Goal: Task Accomplishment & Management: Manage account settings

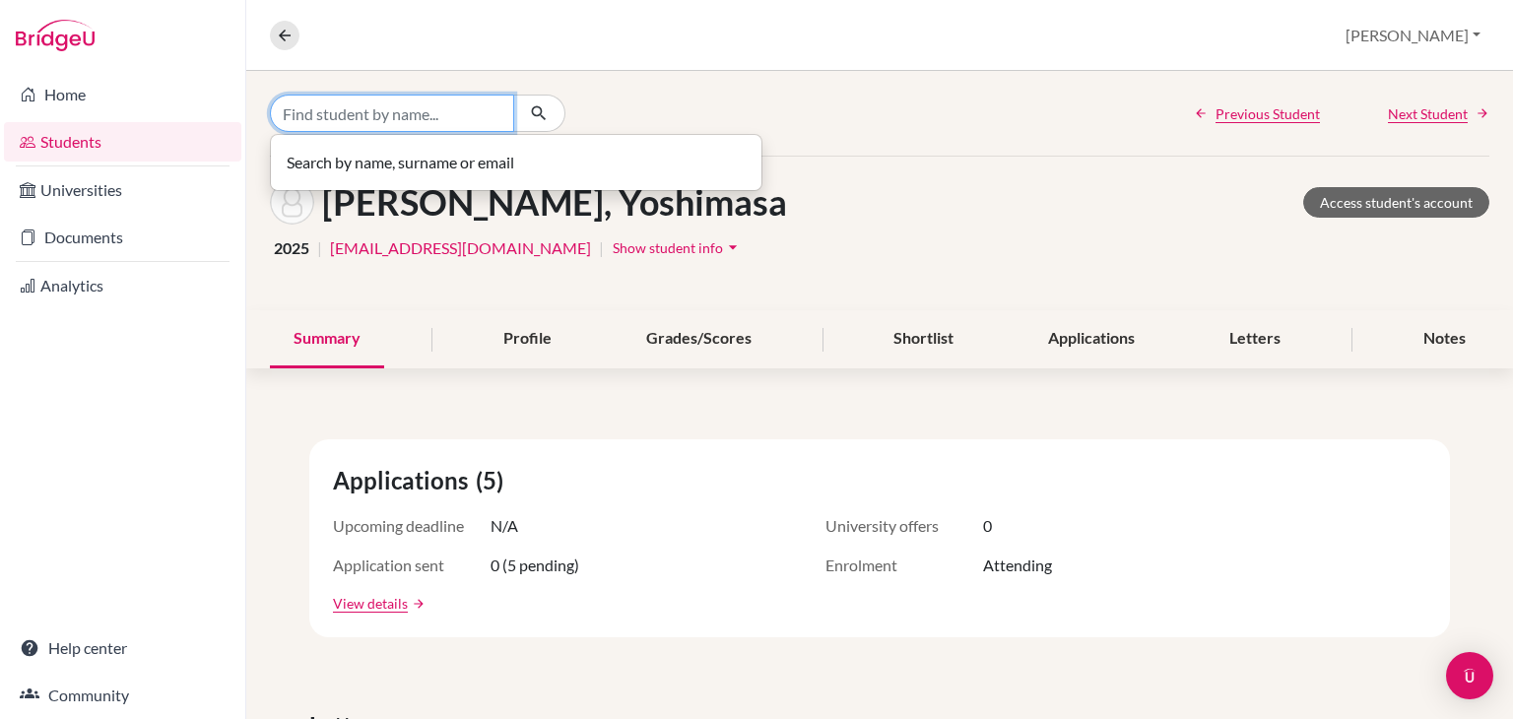
click at [468, 103] on input "Find student by name..." at bounding box center [392, 113] width 244 height 37
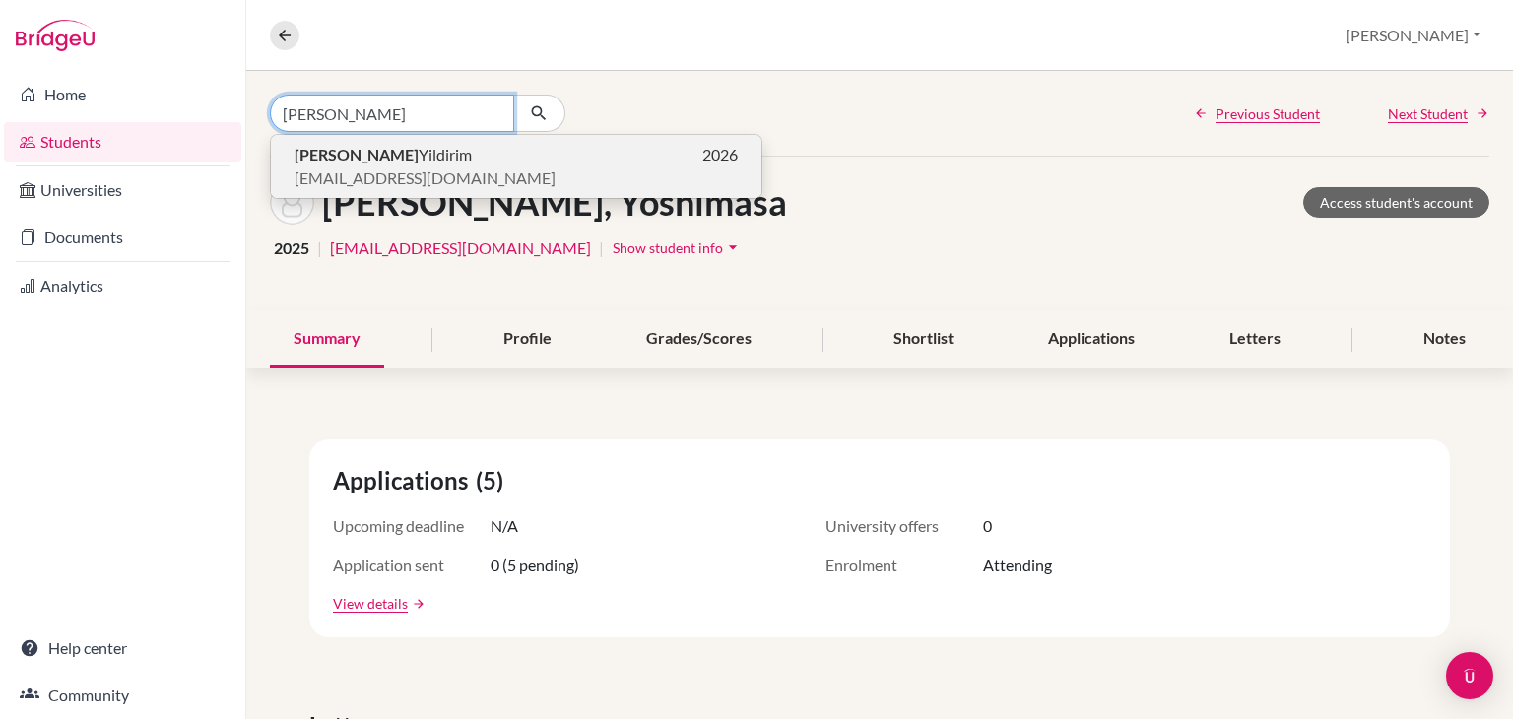
type input "[PERSON_NAME]"
click at [363, 161] on span "[PERSON_NAME]" at bounding box center [383, 155] width 177 height 24
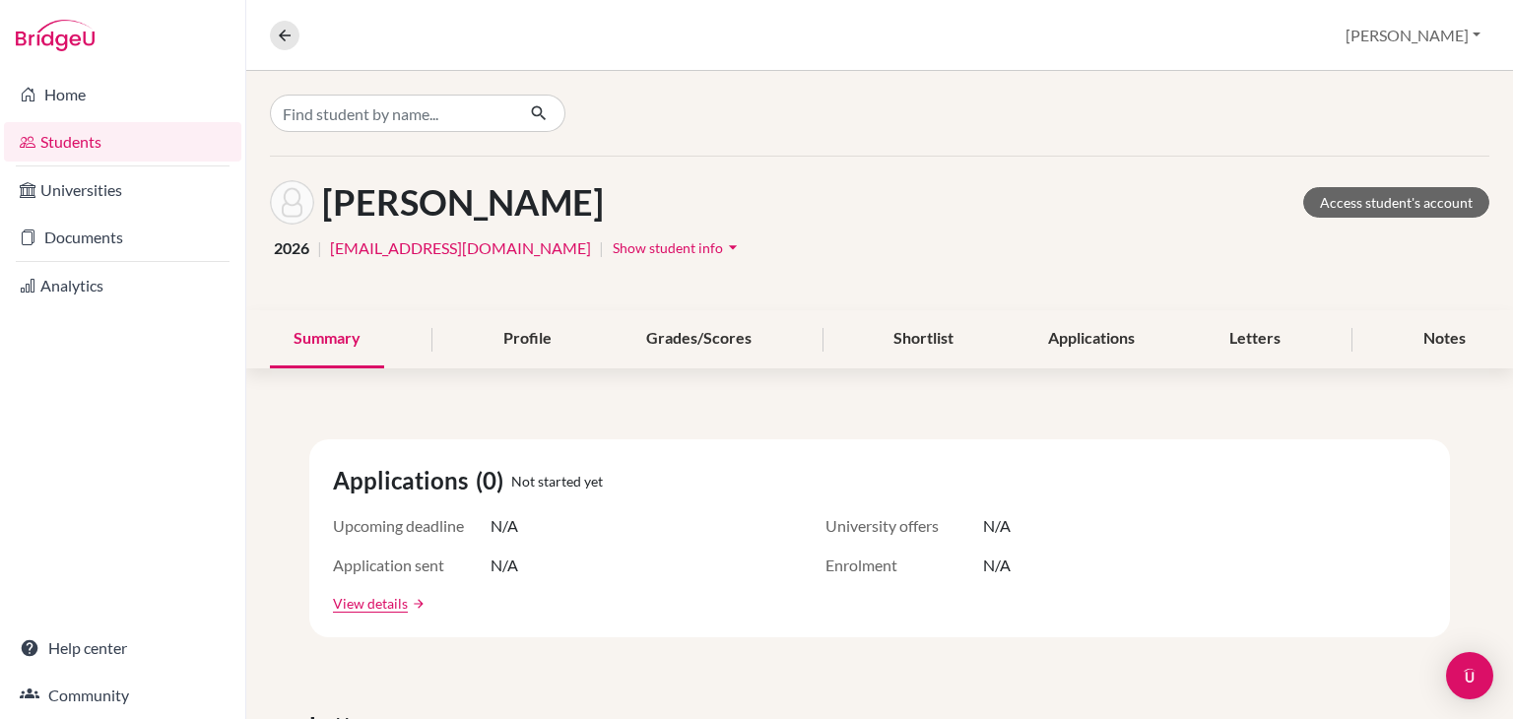
click at [613, 253] on span "Show student info" at bounding box center [668, 247] width 110 height 17
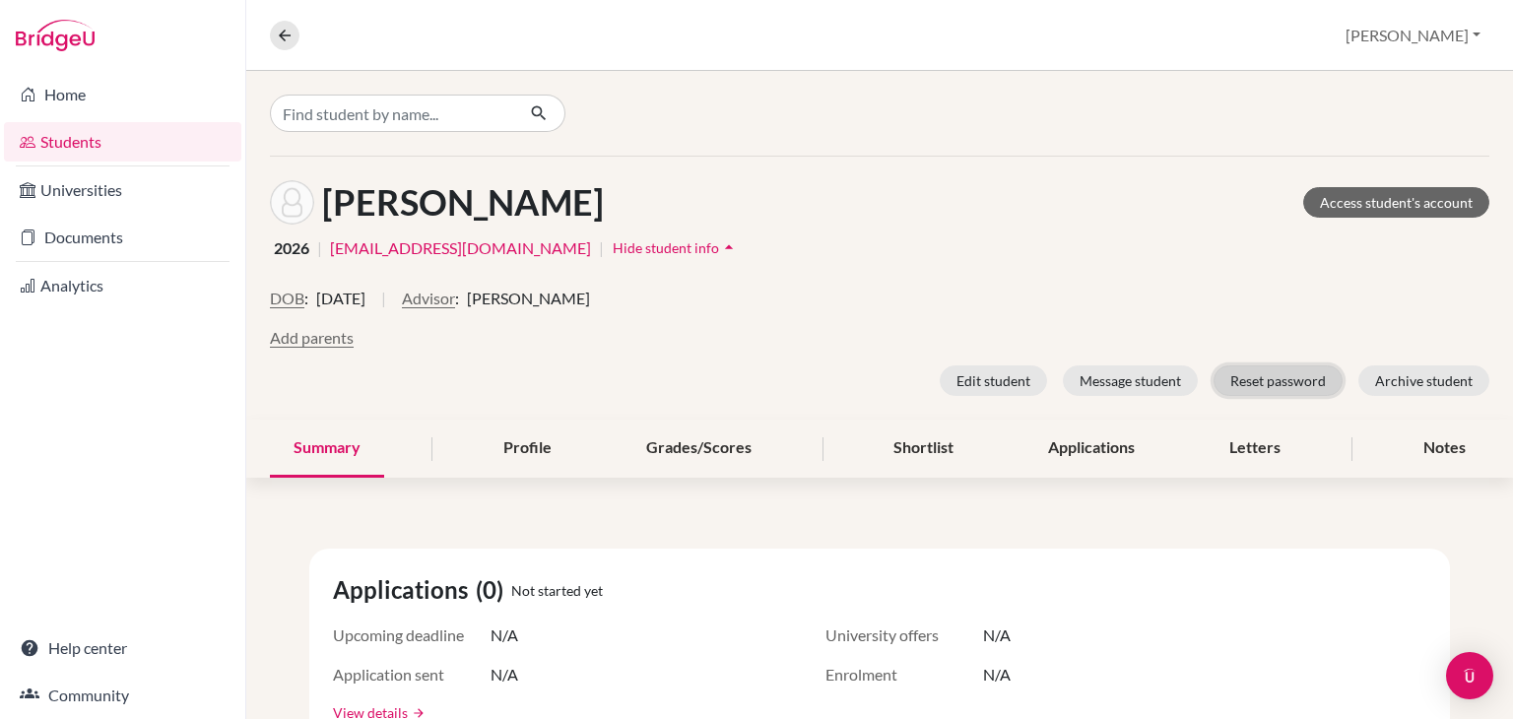
click at [1250, 375] on button "Reset password" at bounding box center [1278, 380] width 129 height 31
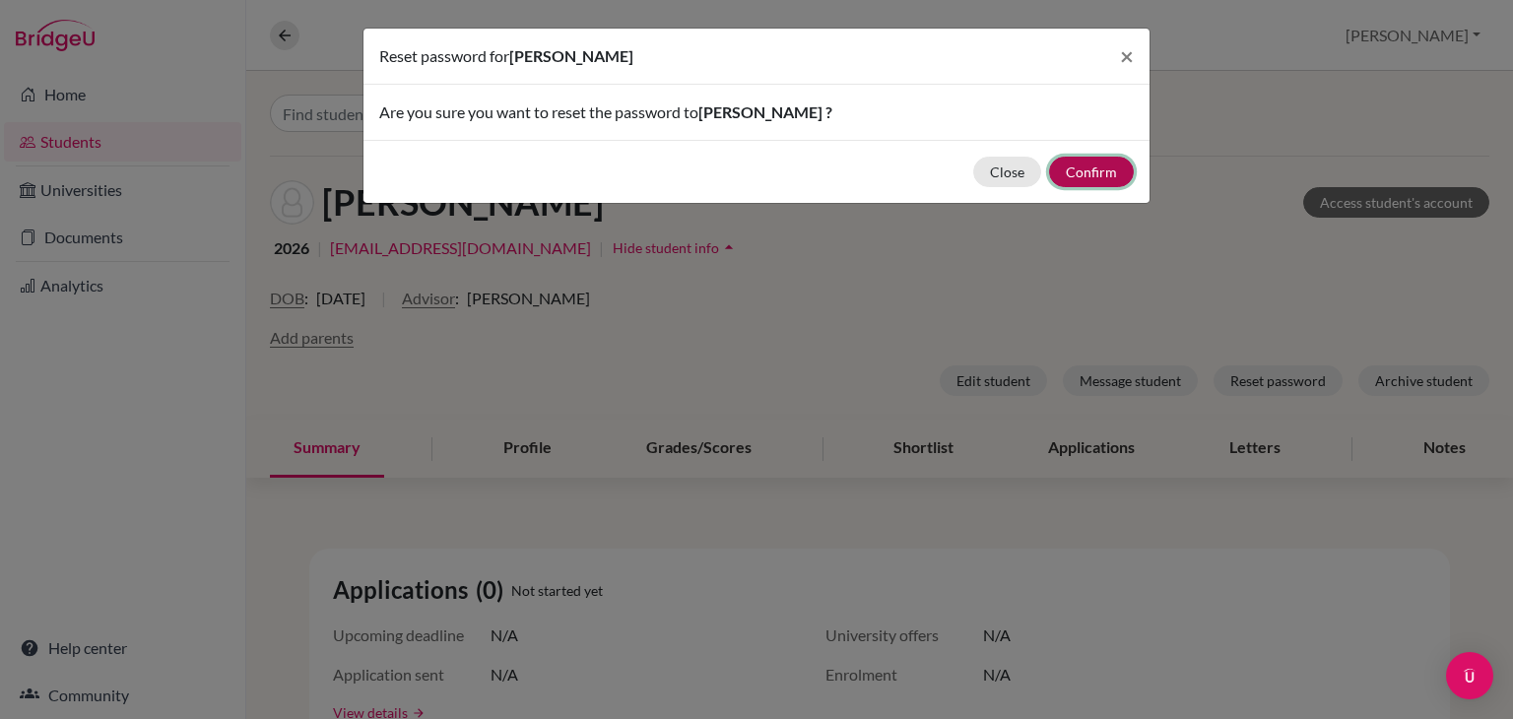
click at [1101, 163] on button "Confirm" at bounding box center [1091, 172] width 85 height 31
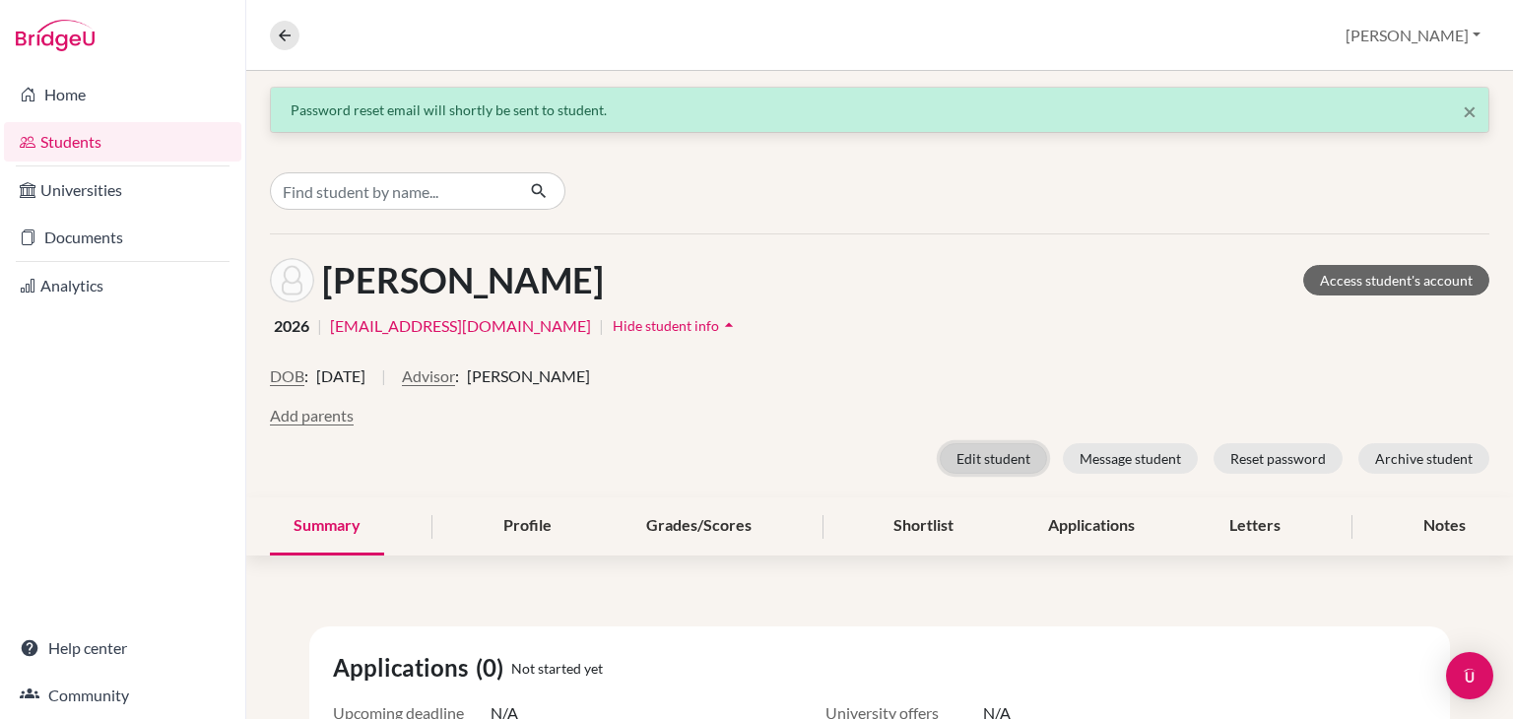
click at [982, 454] on button "Edit student" at bounding box center [993, 458] width 107 height 31
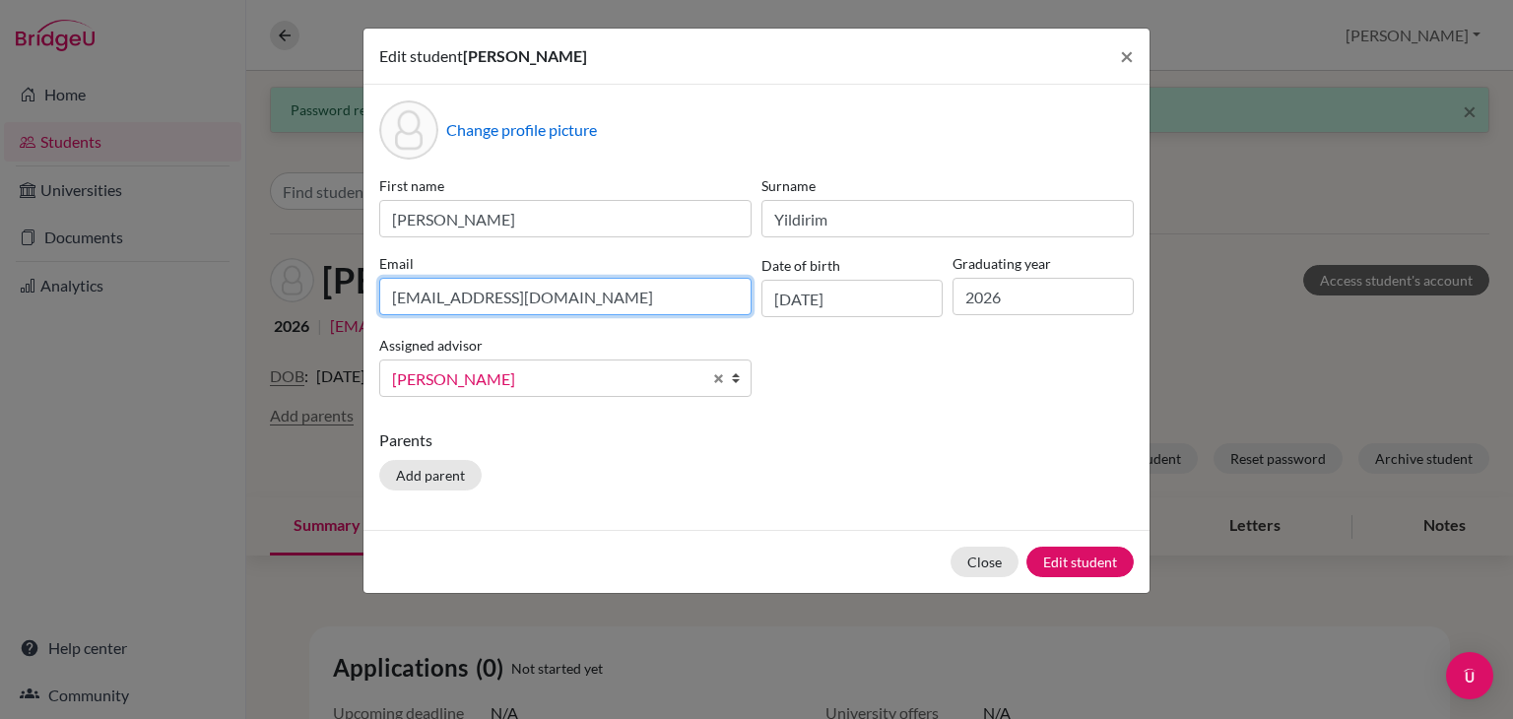
click at [442, 299] on input "252045@soismail.jp" at bounding box center [565, 296] width 372 height 37
type input "[EMAIL_ADDRESS][DOMAIN_NAME]"
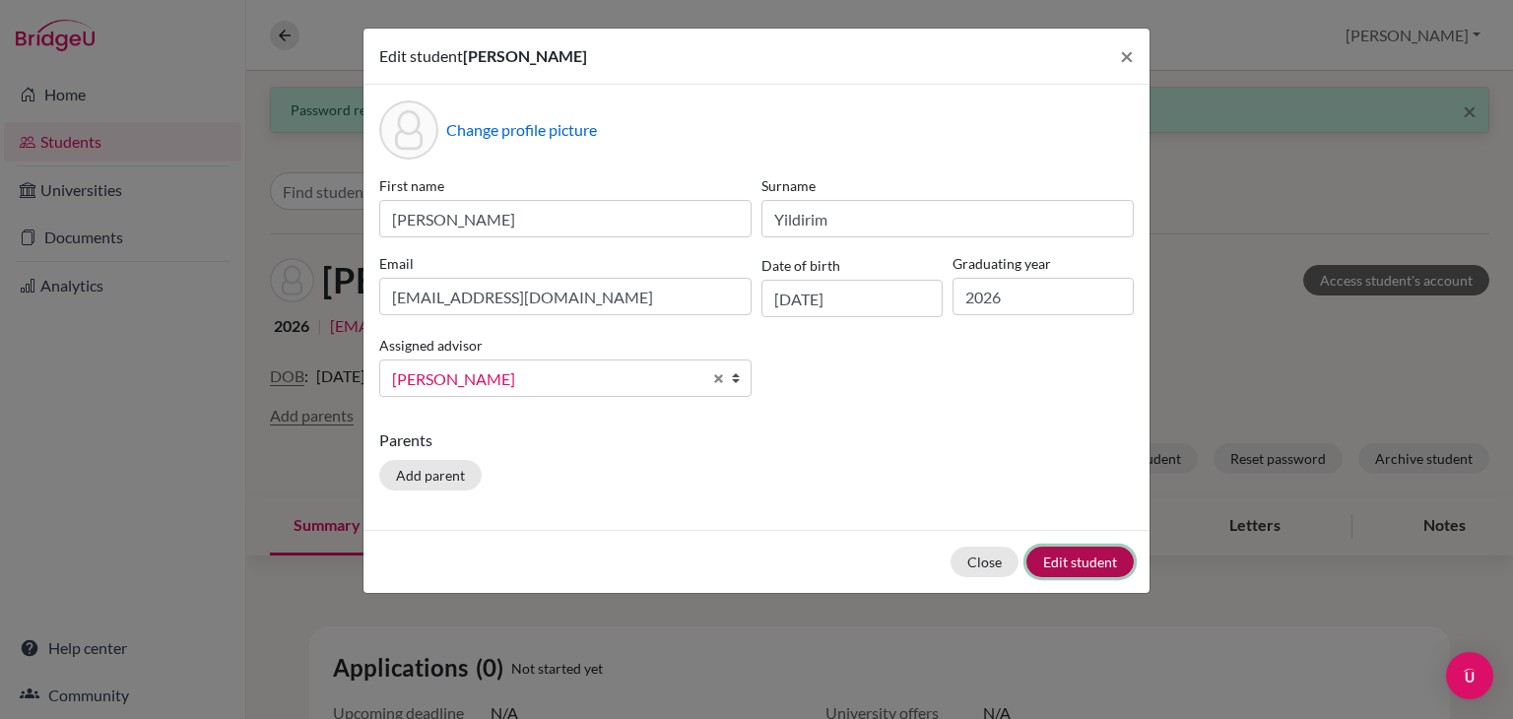
click at [1098, 564] on button "Edit student" at bounding box center [1079, 562] width 107 height 31
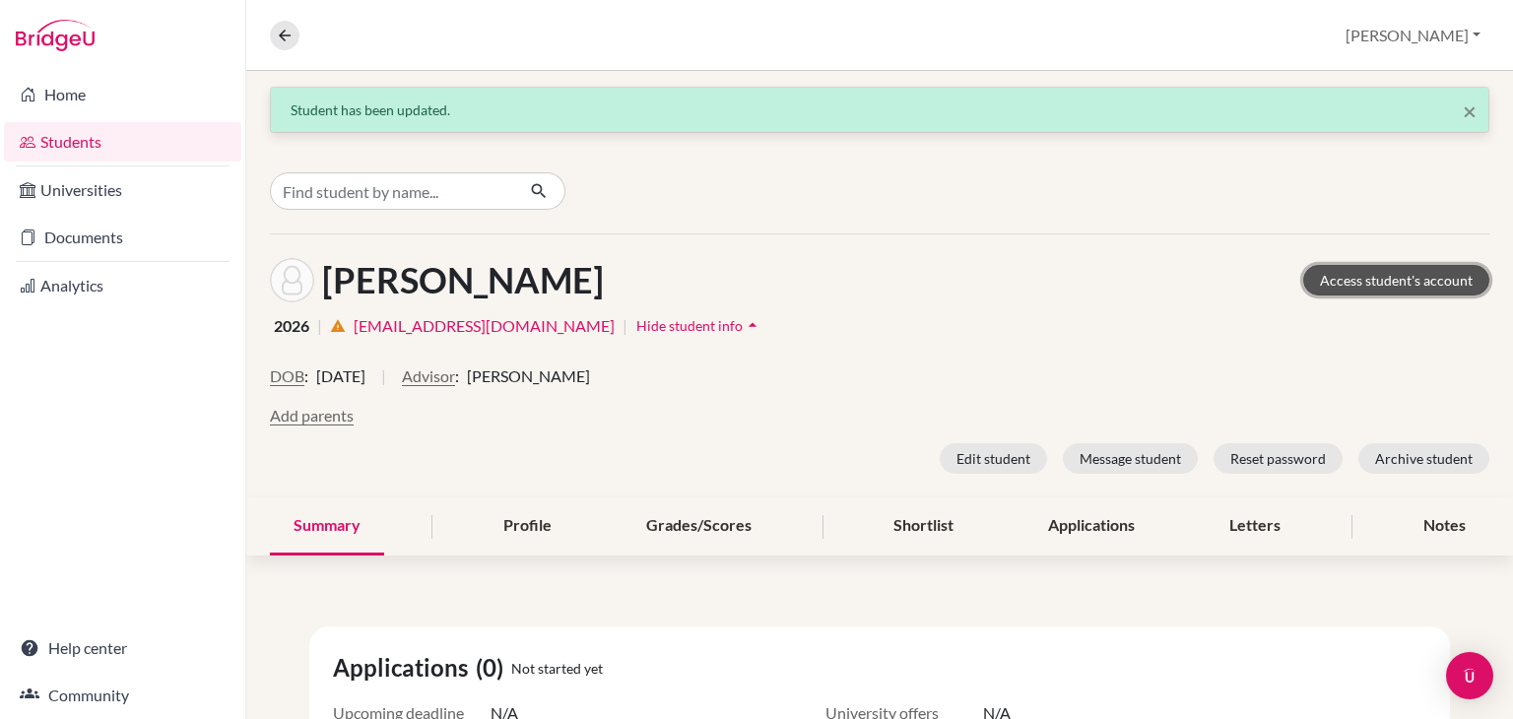
click at [1407, 278] on link "Access student's account" at bounding box center [1396, 280] width 186 height 31
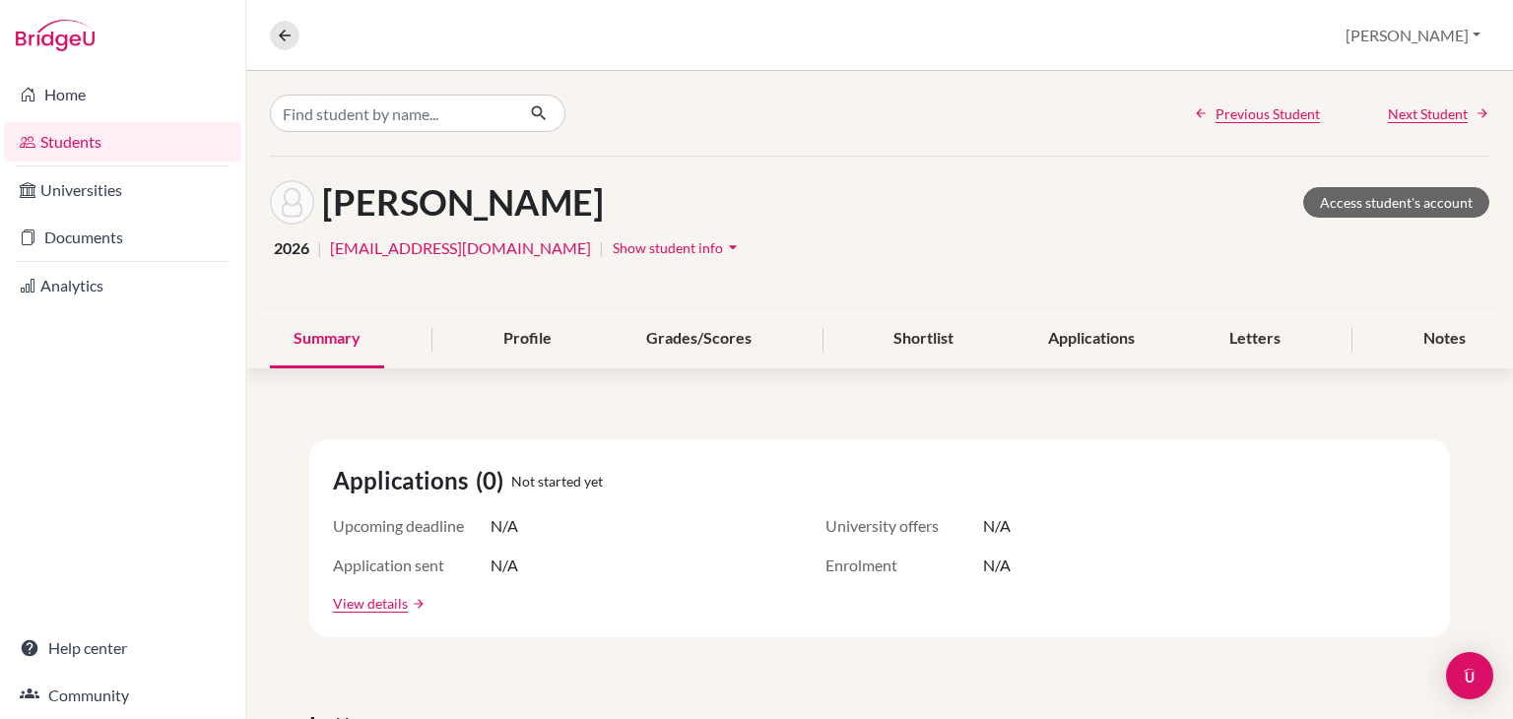
click at [613, 242] on span "Show student info" at bounding box center [668, 247] width 110 height 17
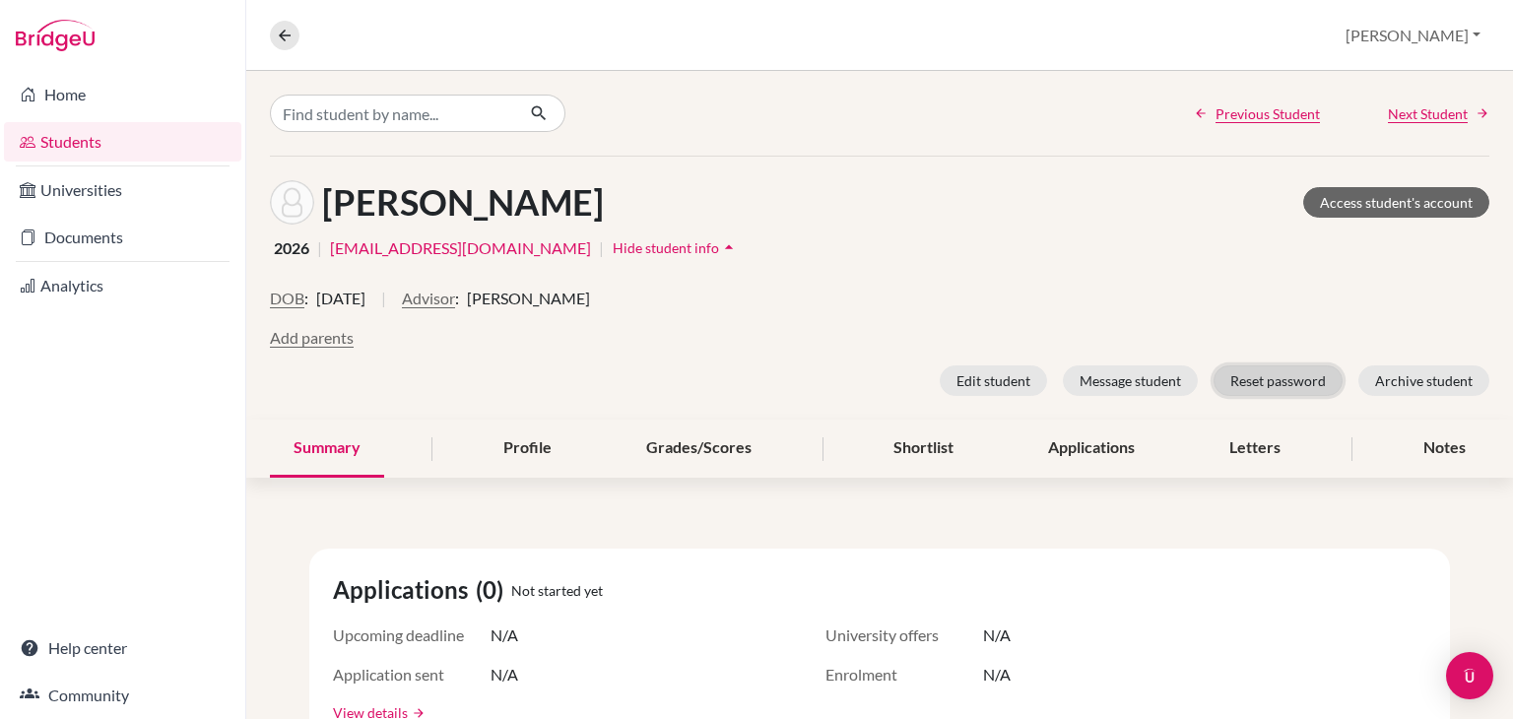
click at [1277, 378] on button "Reset password" at bounding box center [1278, 380] width 129 height 31
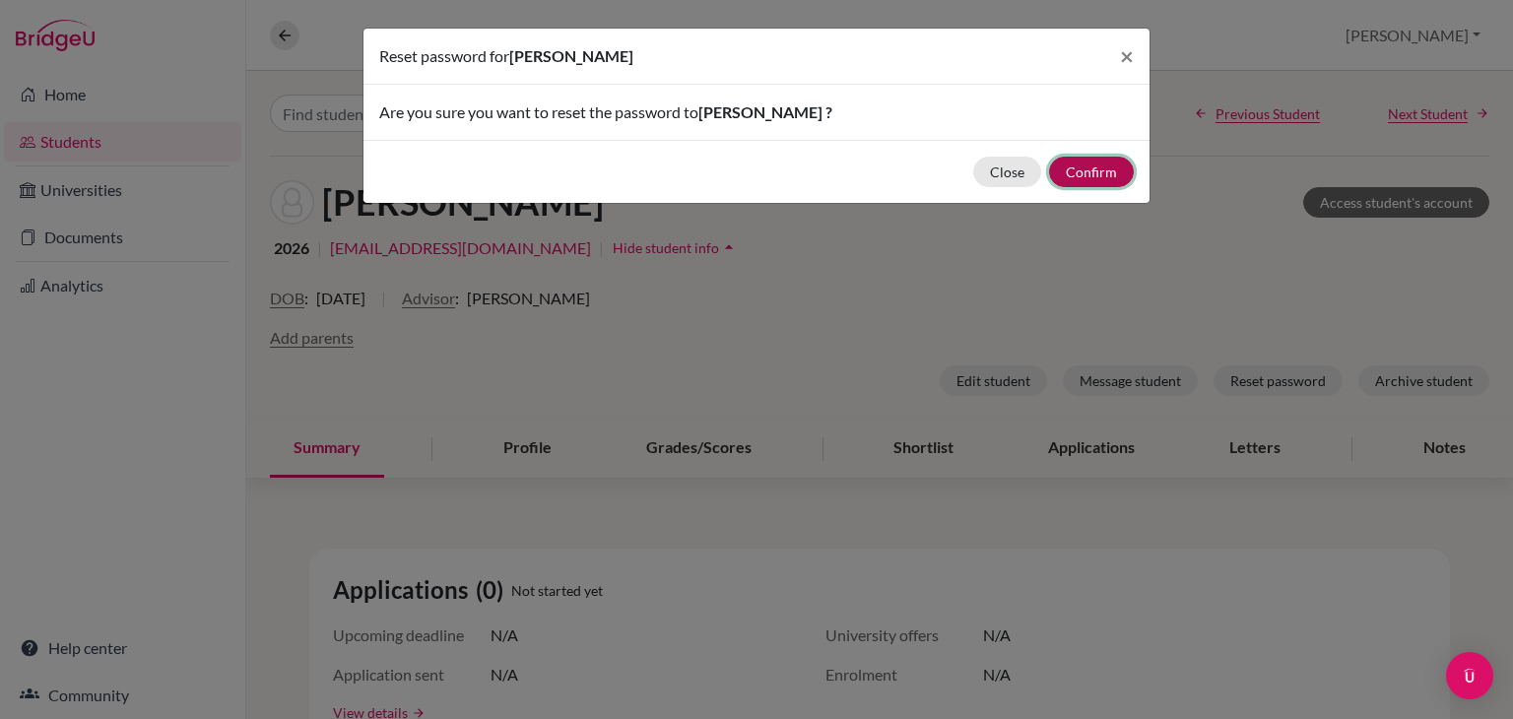
click at [1093, 166] on button "Confirm" at bounding box center [1091, 172] width 85 height 31
